Goal: Information Seeking & Learning: Learn about a topic

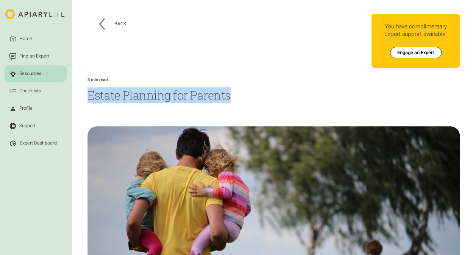
drag, startPoint x: 86, startPoint y: 95, endPoint x: 238, endPoint y: 101, distance: 152.6
click at [238, 101] on h1 "Estate Planning for Parents" at bounding box center [273, 95] width 372 height 16
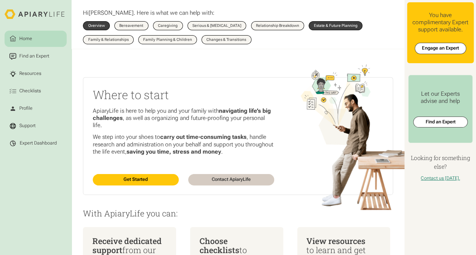
click at [318, 20] on div "Hi Angela . Here is what we can help with:" at bounding box center [243, 13] width 321 height 17
click at [315, 25] on div "Estate & Future Planning" at bounding box center [336, 26] width 44 height 4
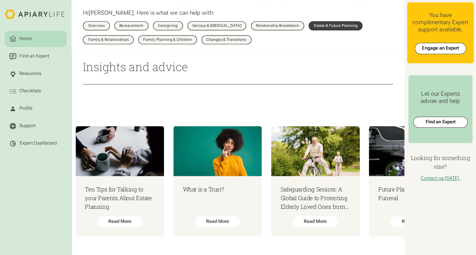
scroll to position [0, 623]
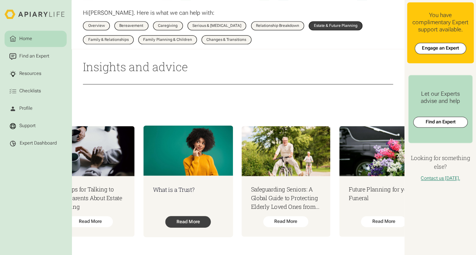
click at [203, 218] on div "Read More" at bounding box center [187, 221] width 45 height 11
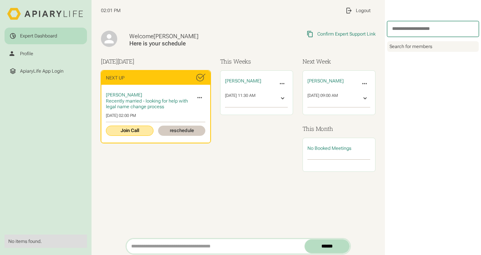
click at [132, 128] on link "Join Call" at bounding box center [129, 131] width 47 height 10
